Goal: Task Accomplishment & Management: Complete application form

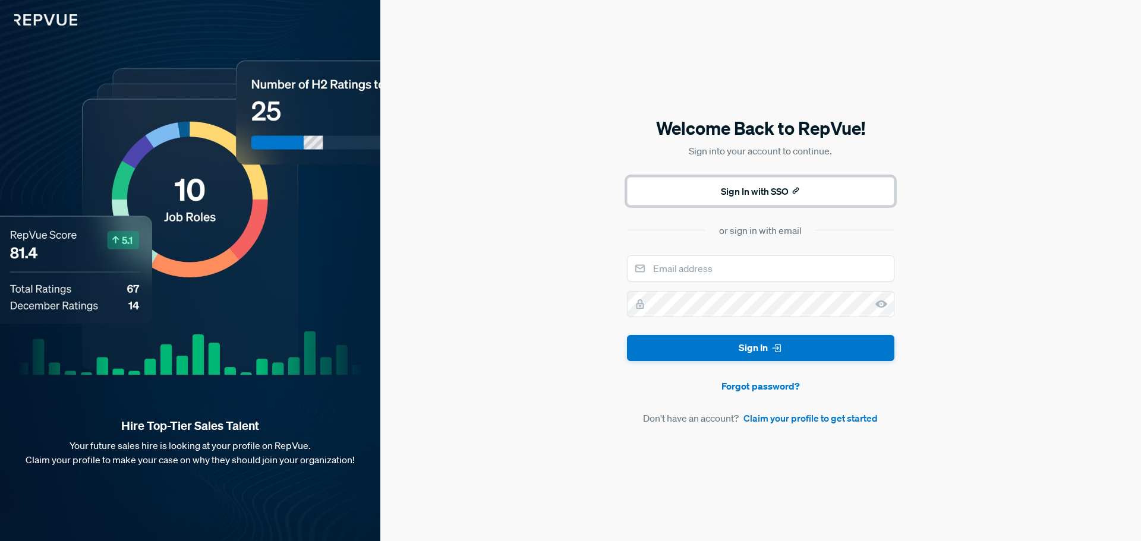
click at [708, 196] on button "Sign In with SSO" at bounding box center [760, 191] width 267 height 29
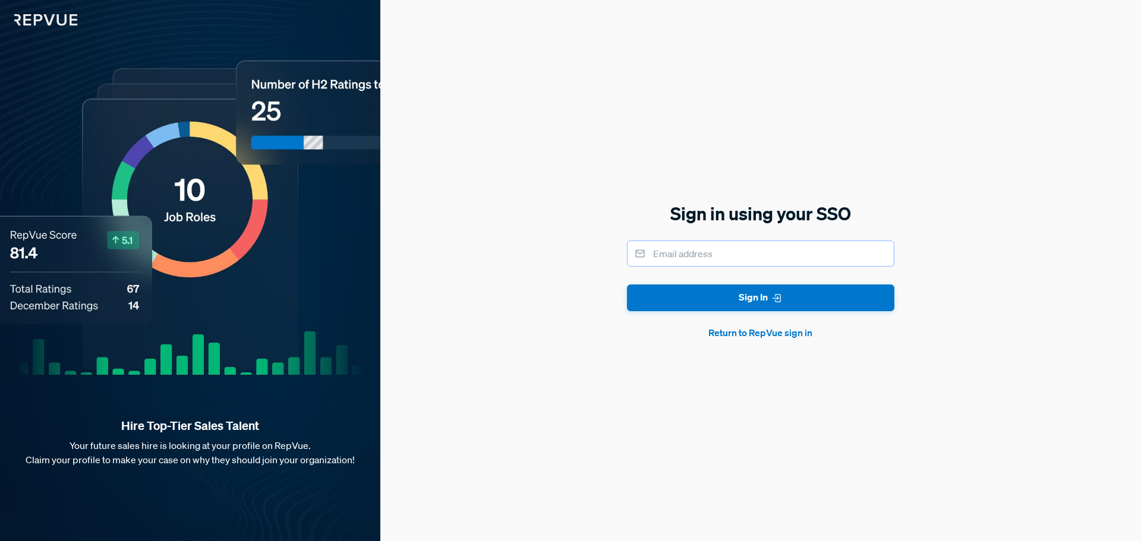
click at [712, 252] on input "email" at bounding box center [760, 254] width 267 height 26
click at [697, 253] on input "email" at bounding box center [760, 254] width 267 height 26
type input "[PERSON_NAME][EMAIL_ADDRESS][PERSON_NAME][DOMAIN_NAME]"
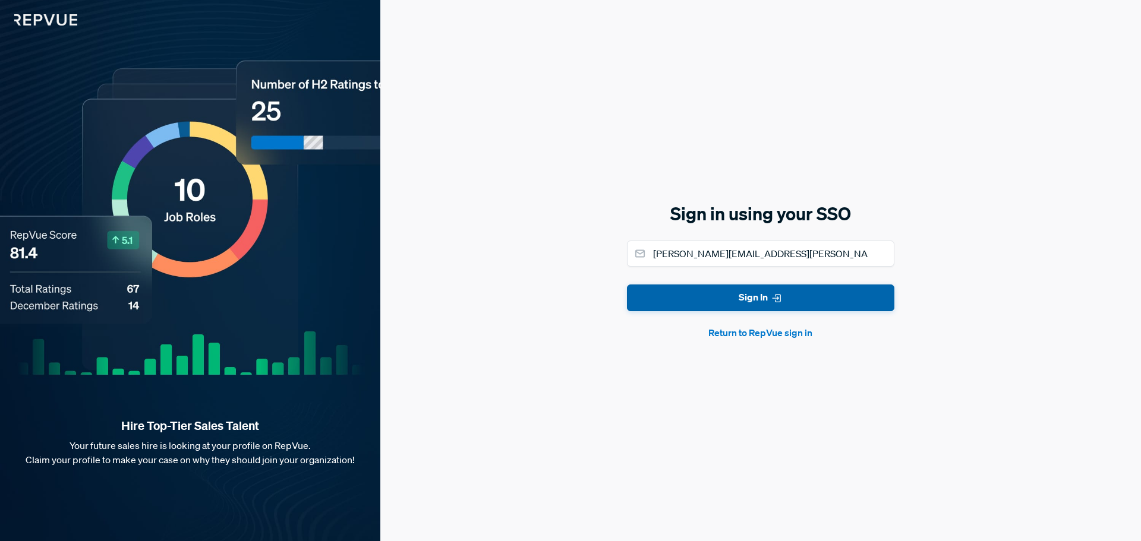
click at [722, 286] on button "Sign In" at bounding box center [760, 298] width 267 height 27
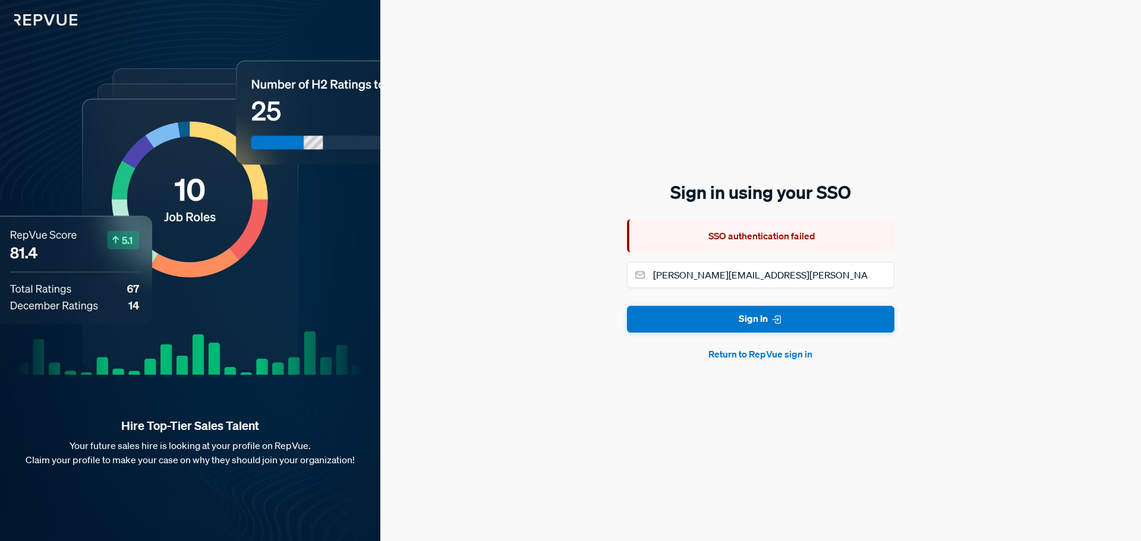
click at [798, 360] on button "Return to RepVue sign in" at bounding box center [760, 354] width 267 height 14
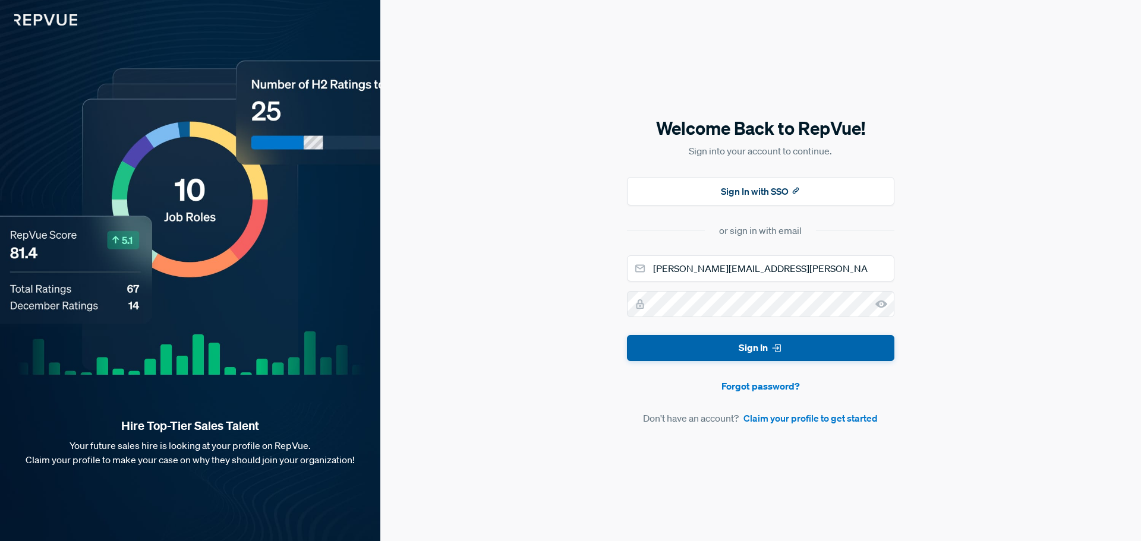
click at [757, 348] on button "Sign In" at bounding box center [760, 348] width 267 height 27
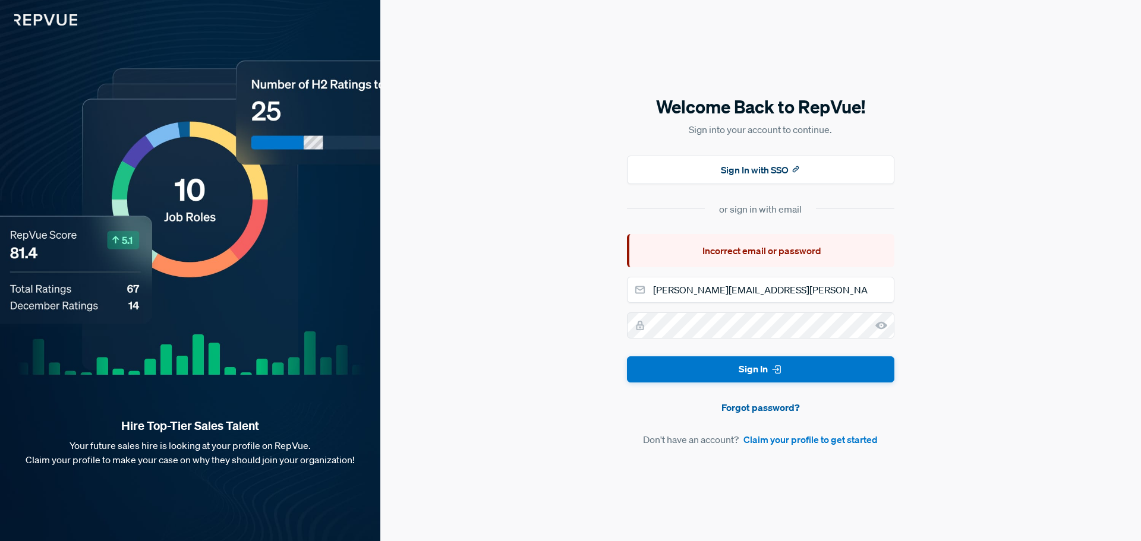
click at [759, 412] on link "Forgot password?" at bounding box center [760, 408] width 267 height 14
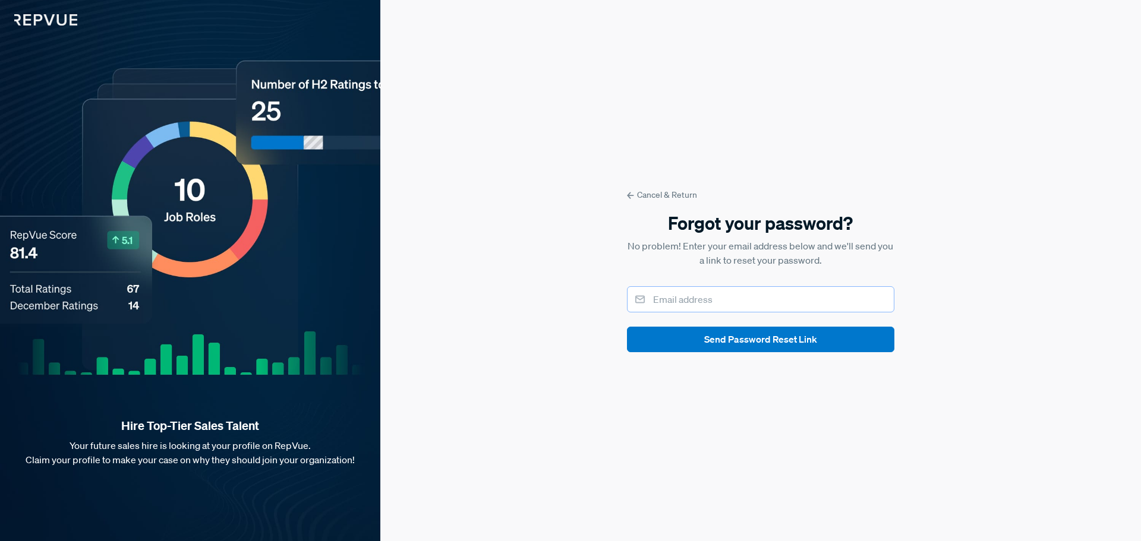
click at [754, 294] on input "email" at bounding box center [760, 299] width 267 height 26
type input "luigi.infante@yurecruitment.com"
click at [737, 336] on button "Send Password Reset Link" at bounding box center [760, 340] width 267 height 26
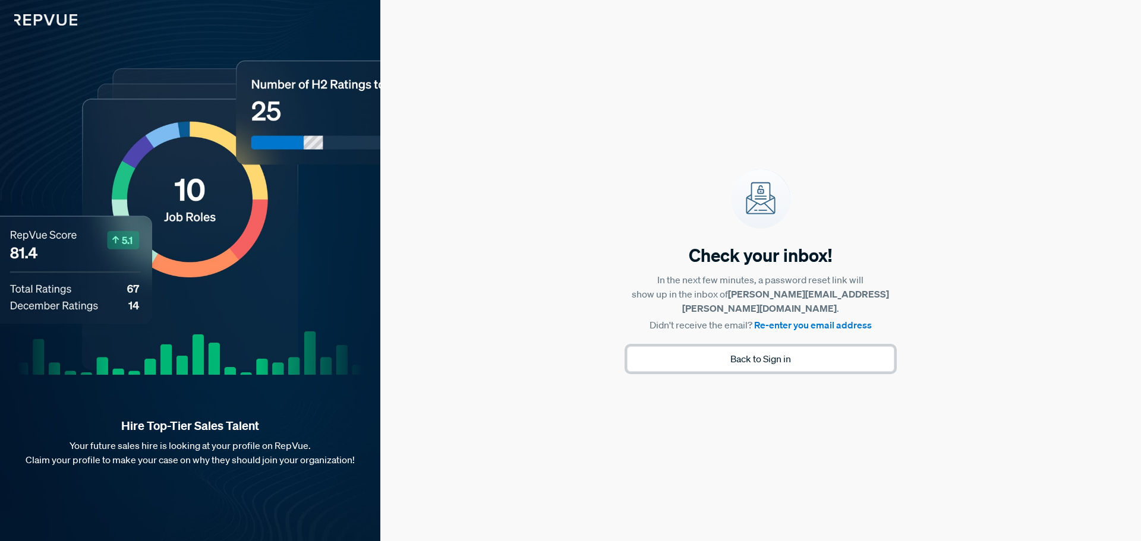
click at [774, 357] on button "Back to Sign in" at bounding box center [760, 359] width 267 height 26
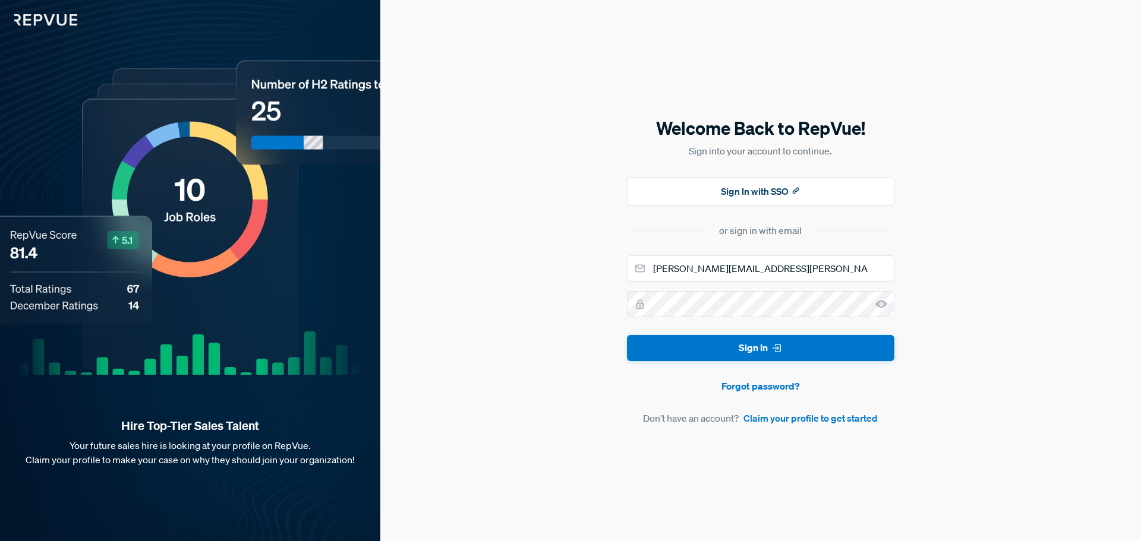
click at [877, 306] on icon at bounding box center [881, 304] width 12 height 12
click at [625, 309] on div "Welcome Back to RepVue! Sign into your account to continue. Sign In with SSO or…" at bounding box center [760, 270] width 761 height 541
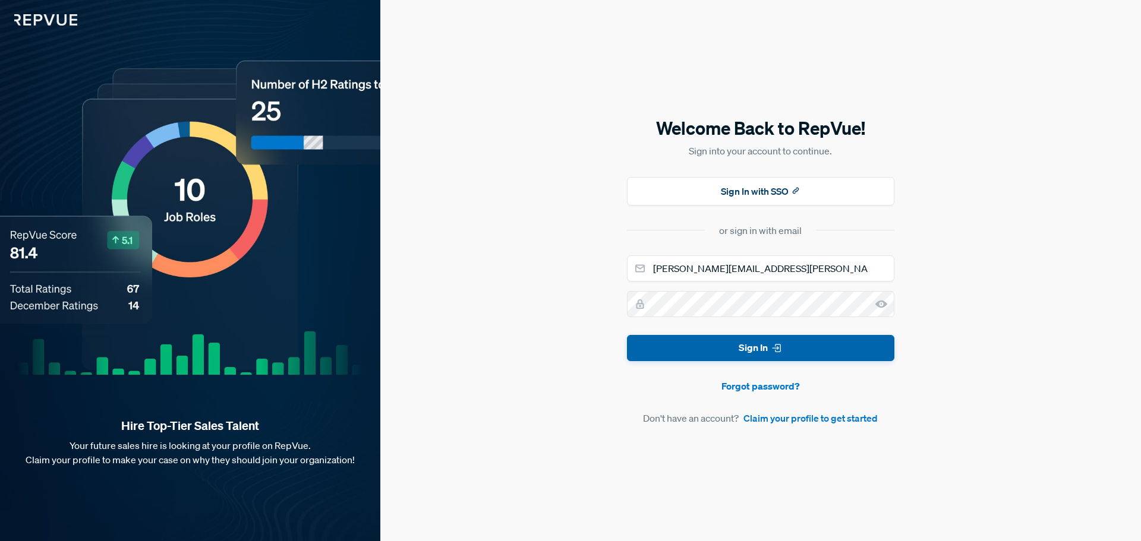
click at [633, 337] on button "Sign In" at bounding box center [760, 348] width 267 height 27
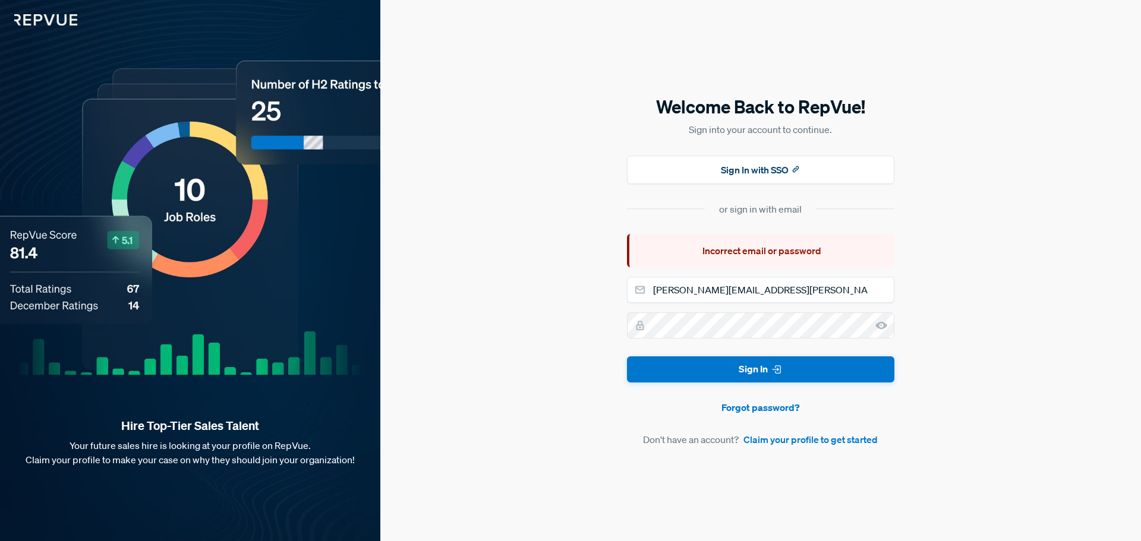
click at [1029, 285] on div "Welcome Back to RepVue! Sign into your account to continue. Sign In with SSO or…" at bounding box center [760, 270] width 761 height 541
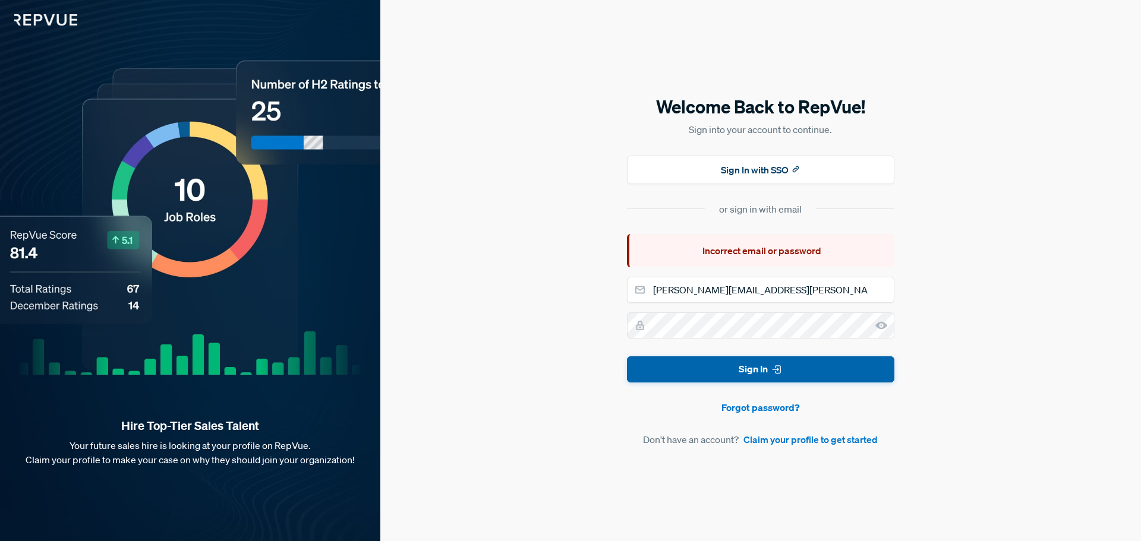
click at [849, 372] on button "Sign In" at bounding box center [760, 370] width 267 height 27
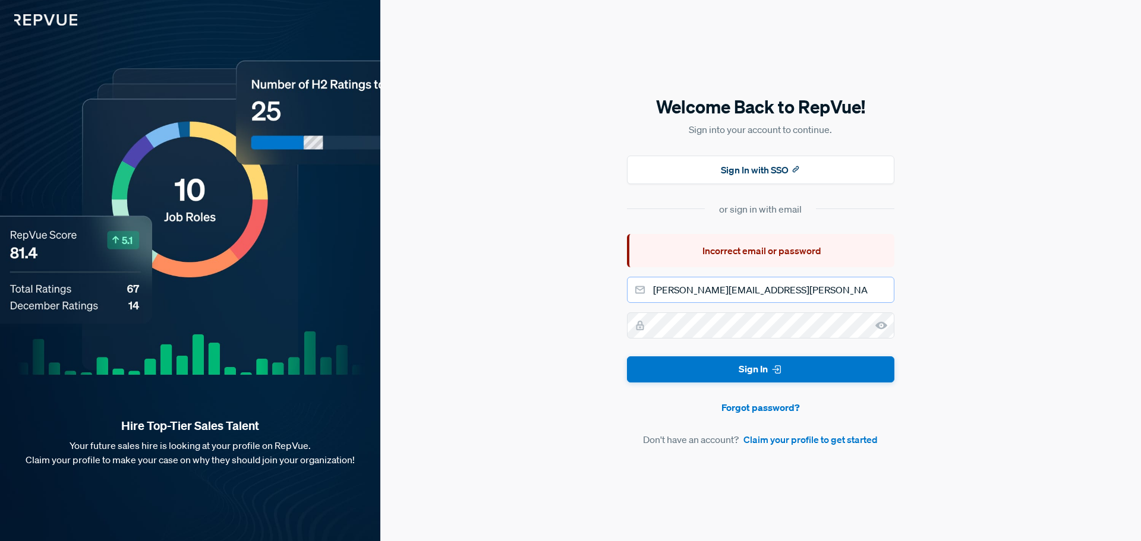
click at [756, 290] on input "luigi.infante@yurecruitment.com" at bounding box center [760, 290] width 267 height 26
click at [766, 409] on link "Forgot password?" at bounding box center [760, 408] width 267 height 14
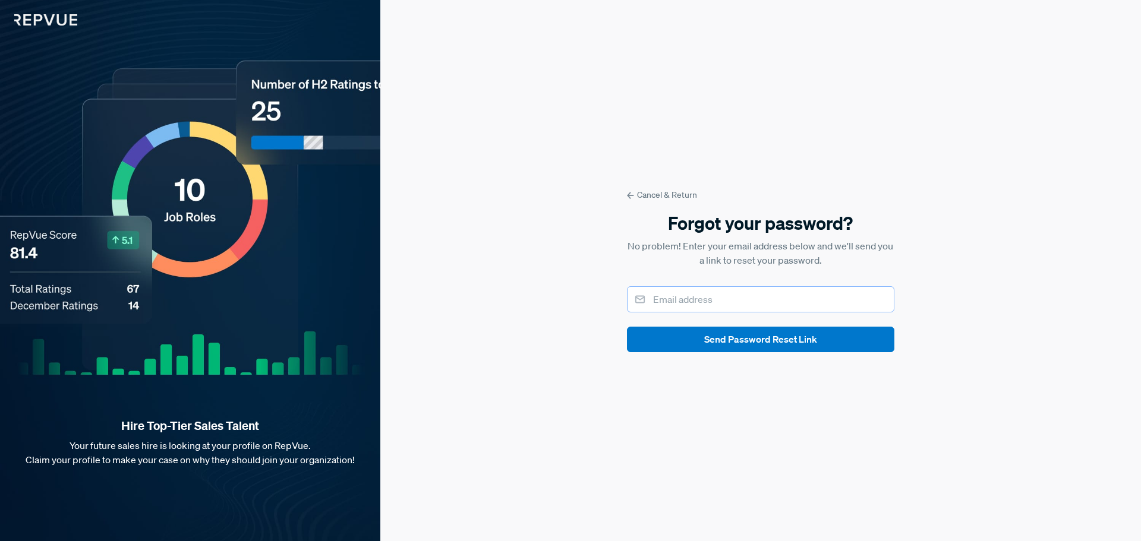
click at [700, 305] on input "email" at bounding box center [760, 299] width 267 height 26
type input "luigi.infante@yurecruitment.com"
click at [732, 338] on button "Send Password Reset Link" at bounding box center [760, 340] width 267 height 26
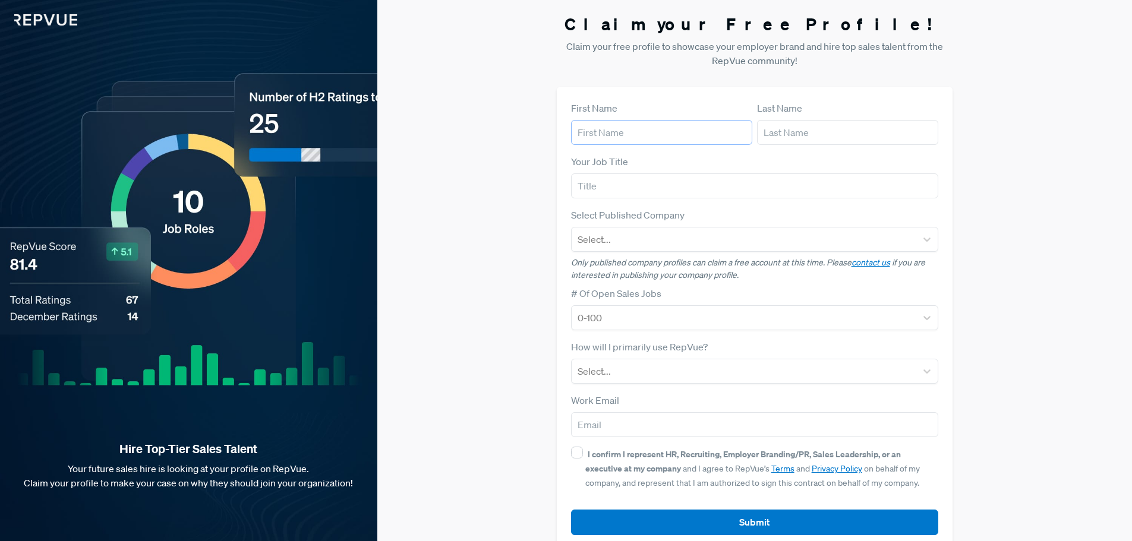
click at [691, 121] on input "text" at bounding box center [661, 132] width 181 height 25
type input "[PERSON_NAME]"
click at [798, 127] on input "text" at bounding box center [847, 132] width 181 height 25
type input "[PERSON_NAME]"
click at [655, 186] on input "text" at bounding box center [755, 186] width 368 height 25
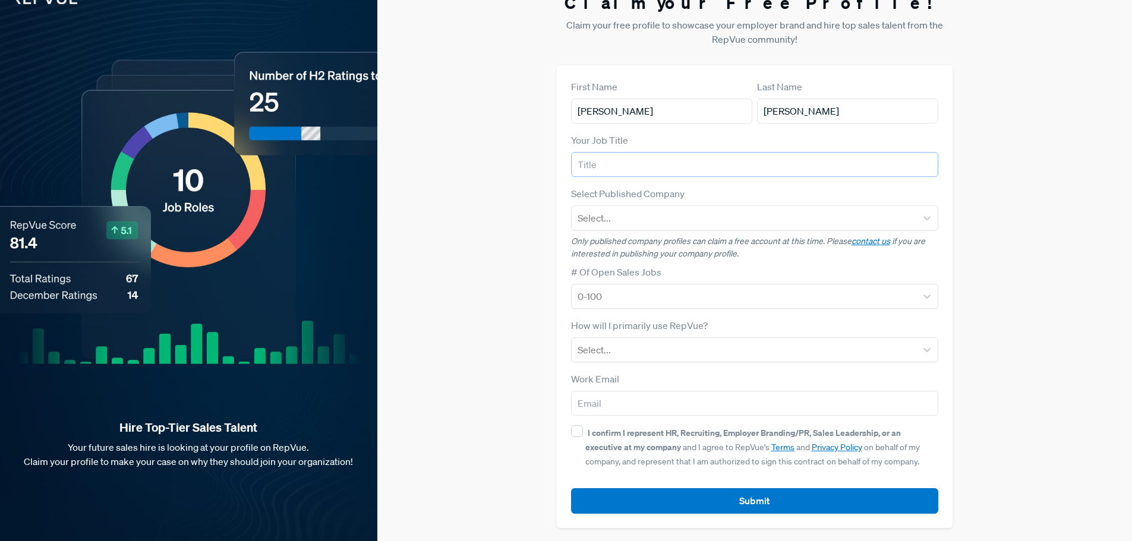
scroll to position [23, 0]
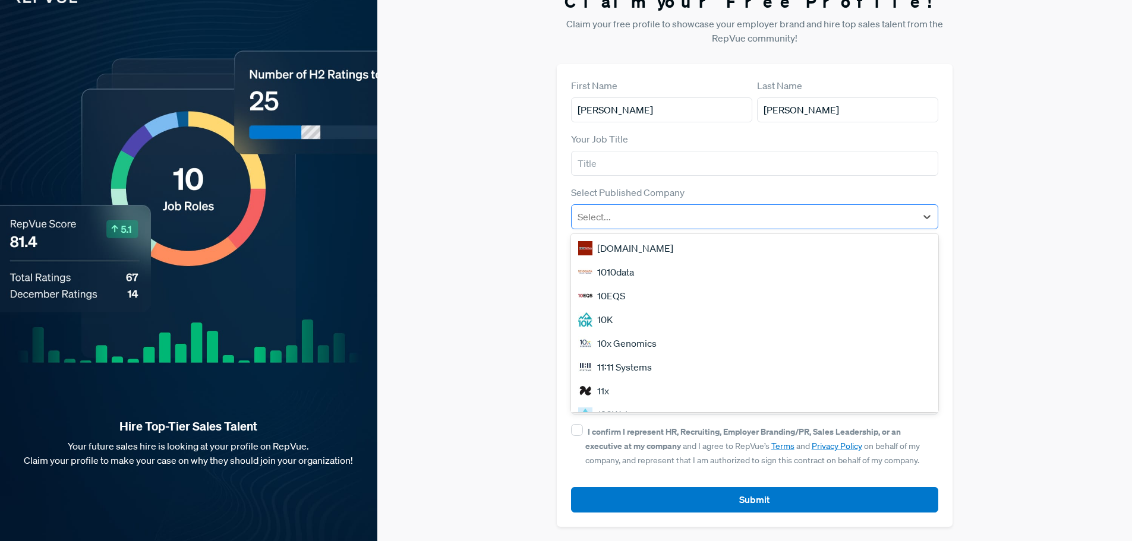
click at [666, 219] on div at bounding box center [744, 217] width 333 height 17
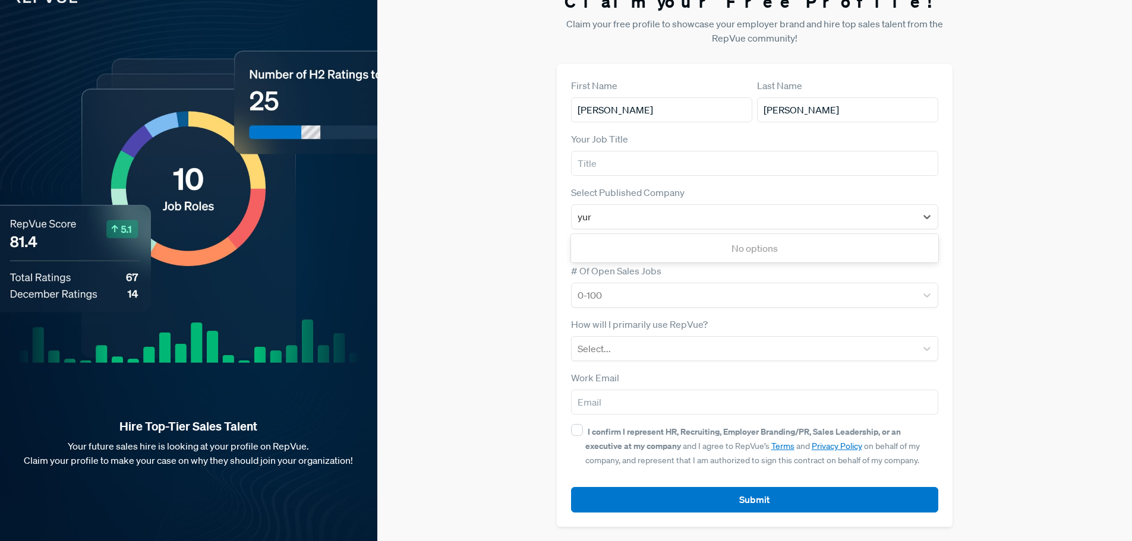
type input "yure"
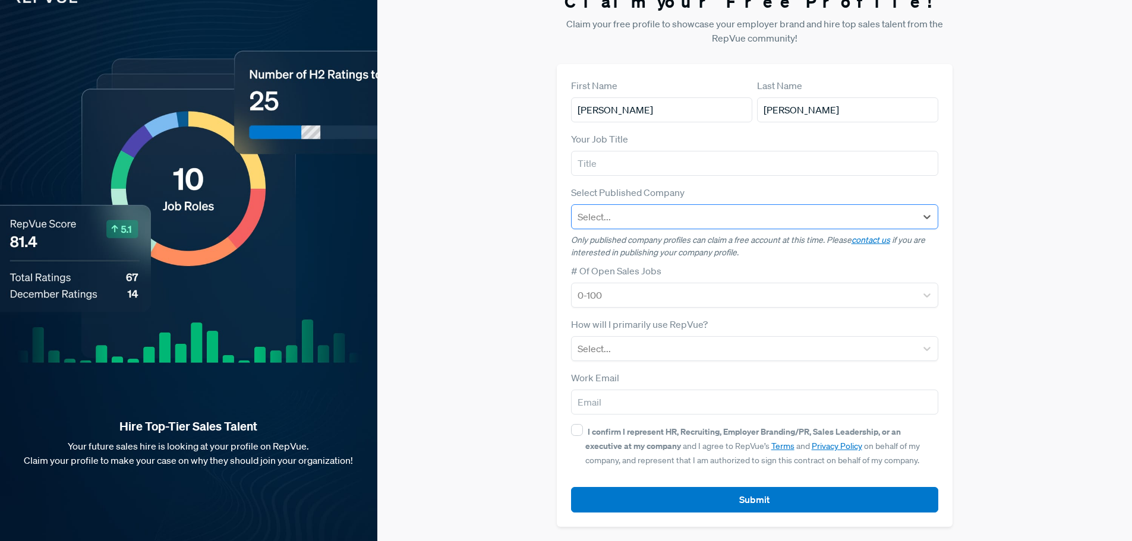
drag, startPoint x: 581, startPoint y: 212, endPoint x: 570, endPoint y: 211, distance: 10.8
click at [572, 211] on div "Select..." at bounding box center [744, 216] width 345 height 21
click at [618, 216] on div at bounding box center [744, 217] width 333 height 17
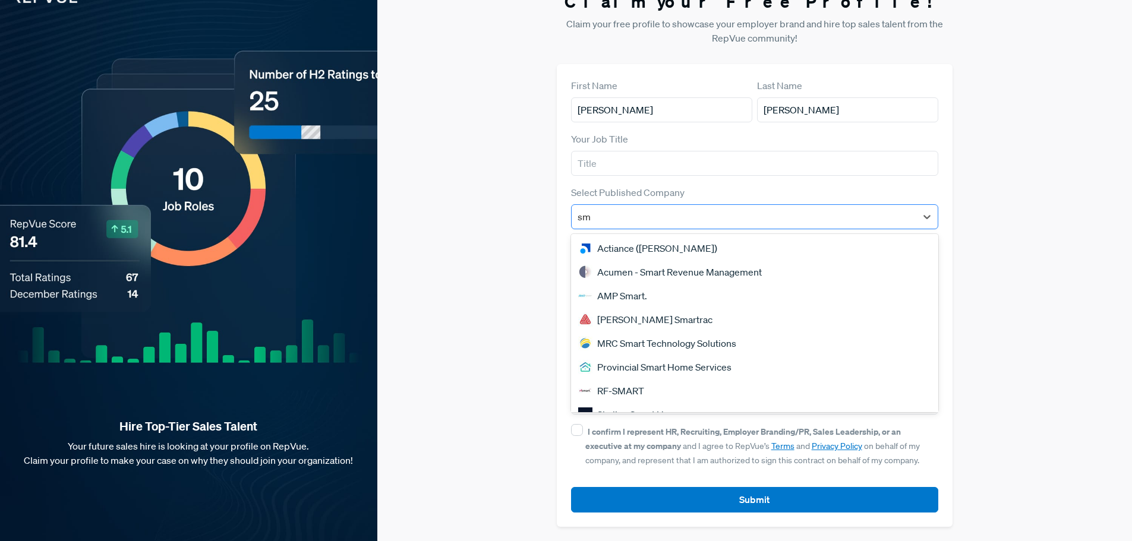
type input "s"
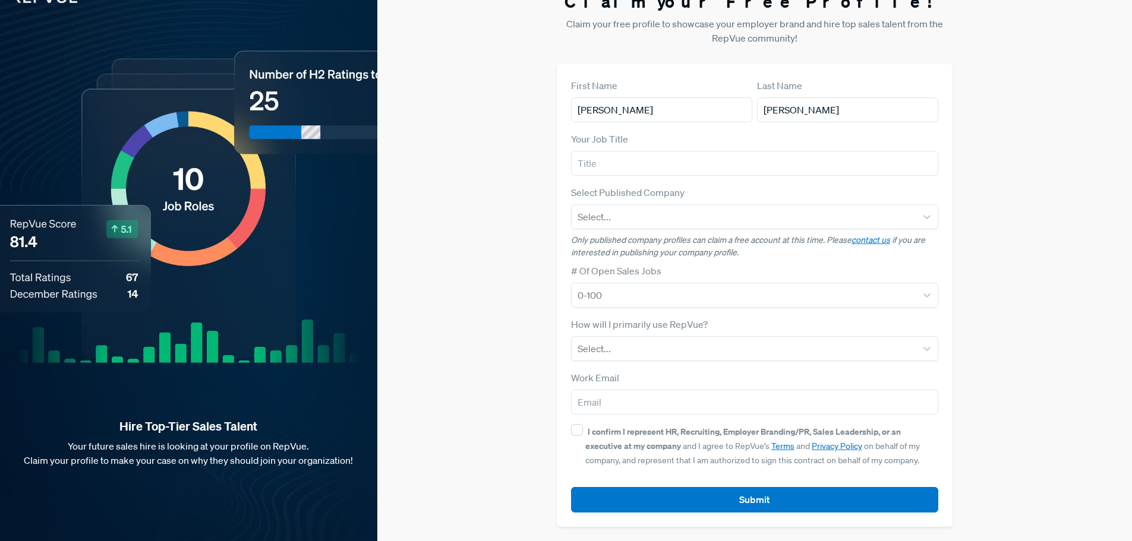
click at [463, 261] on div "Claim your Free Profile! Claim your free profile to showcase your employer bran…" at bounding box center [754, 259] width 755 height 564
